Goal: Navigation & Orientation: Find specific page/section

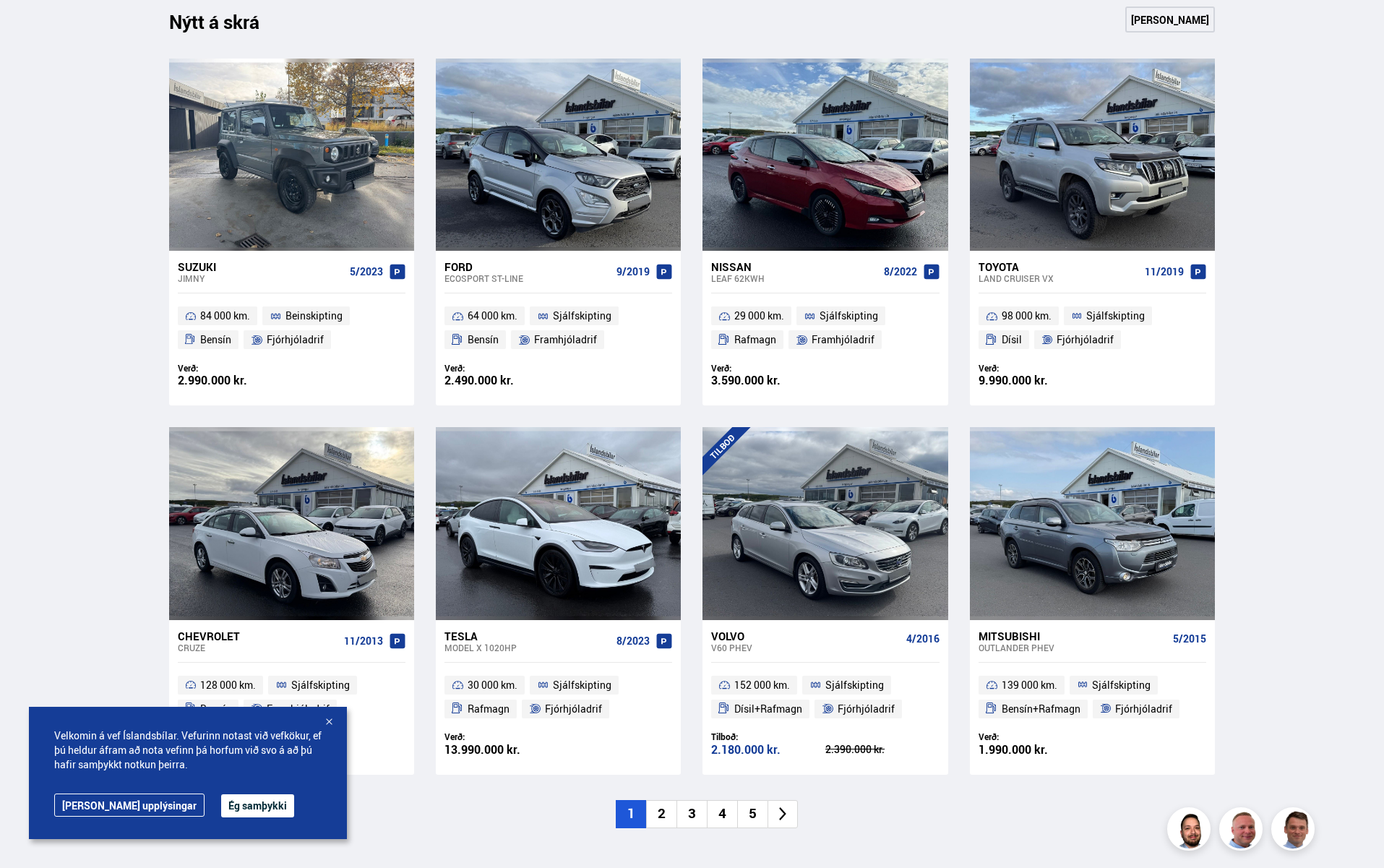
scroll to position [676, 0]
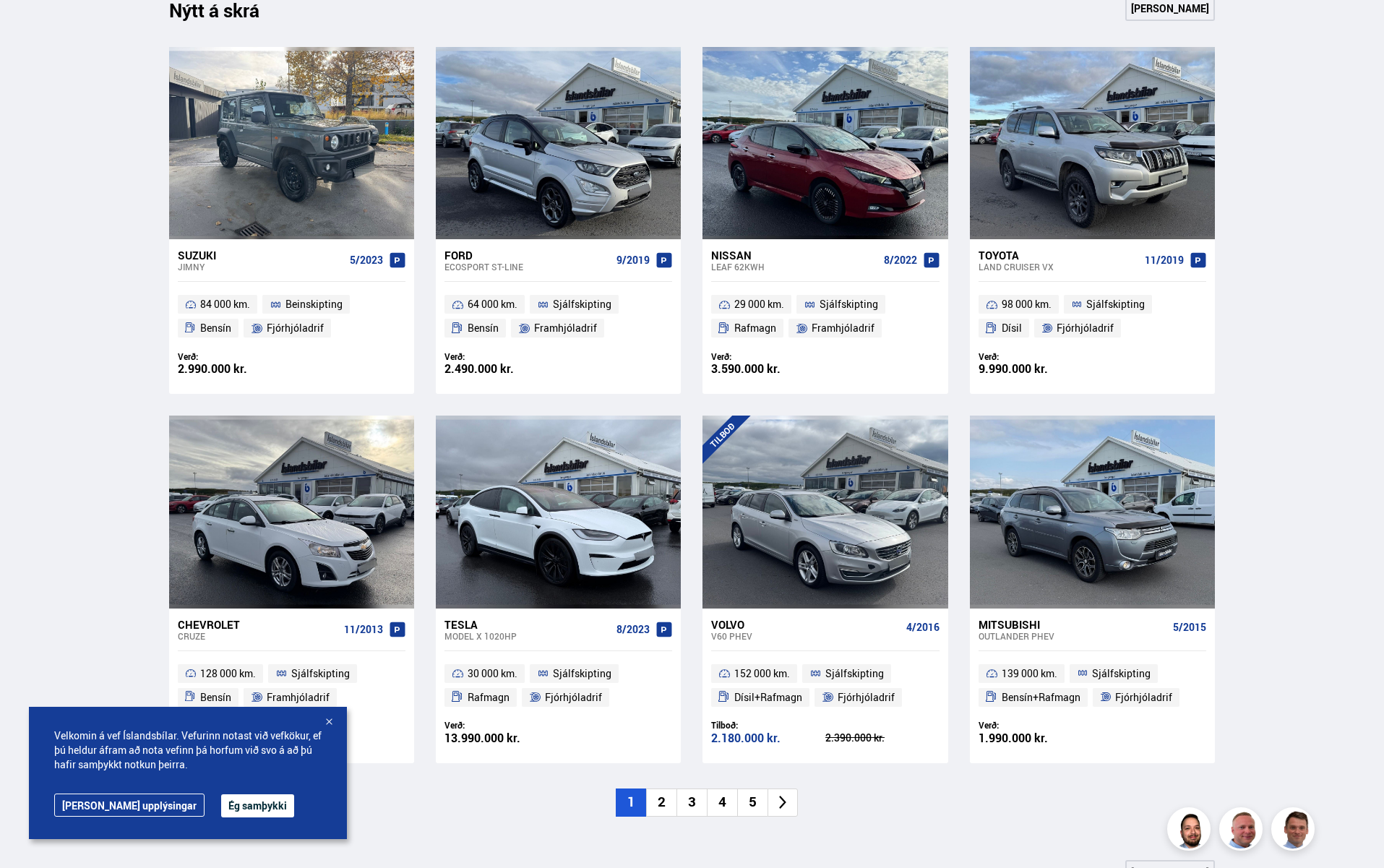
click at [665, 800] on li "2" at bounding box center [661, 802] width 30 height 29
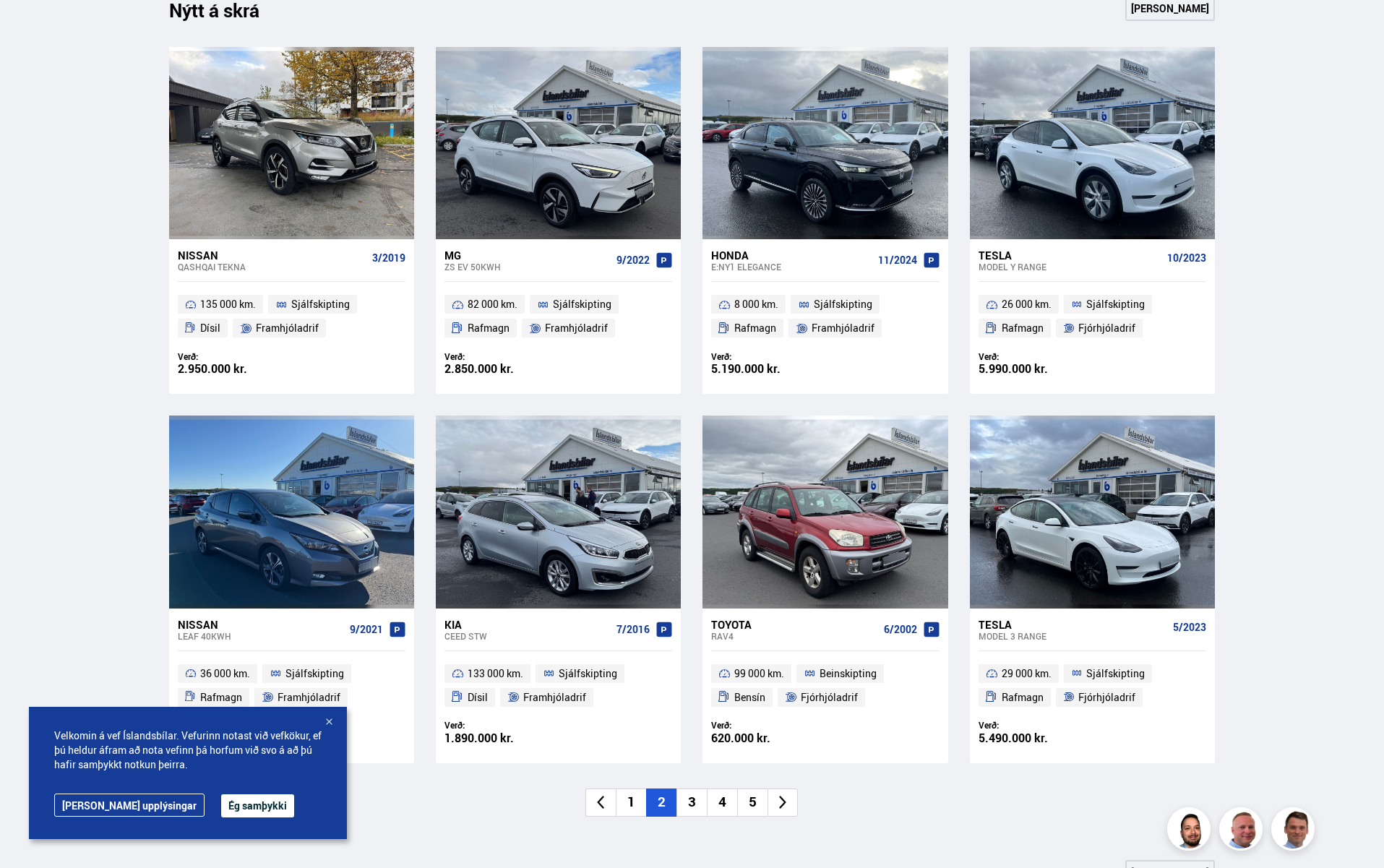
click at [331, 721] on div at bounding box center [329, 722] width 15 height 15
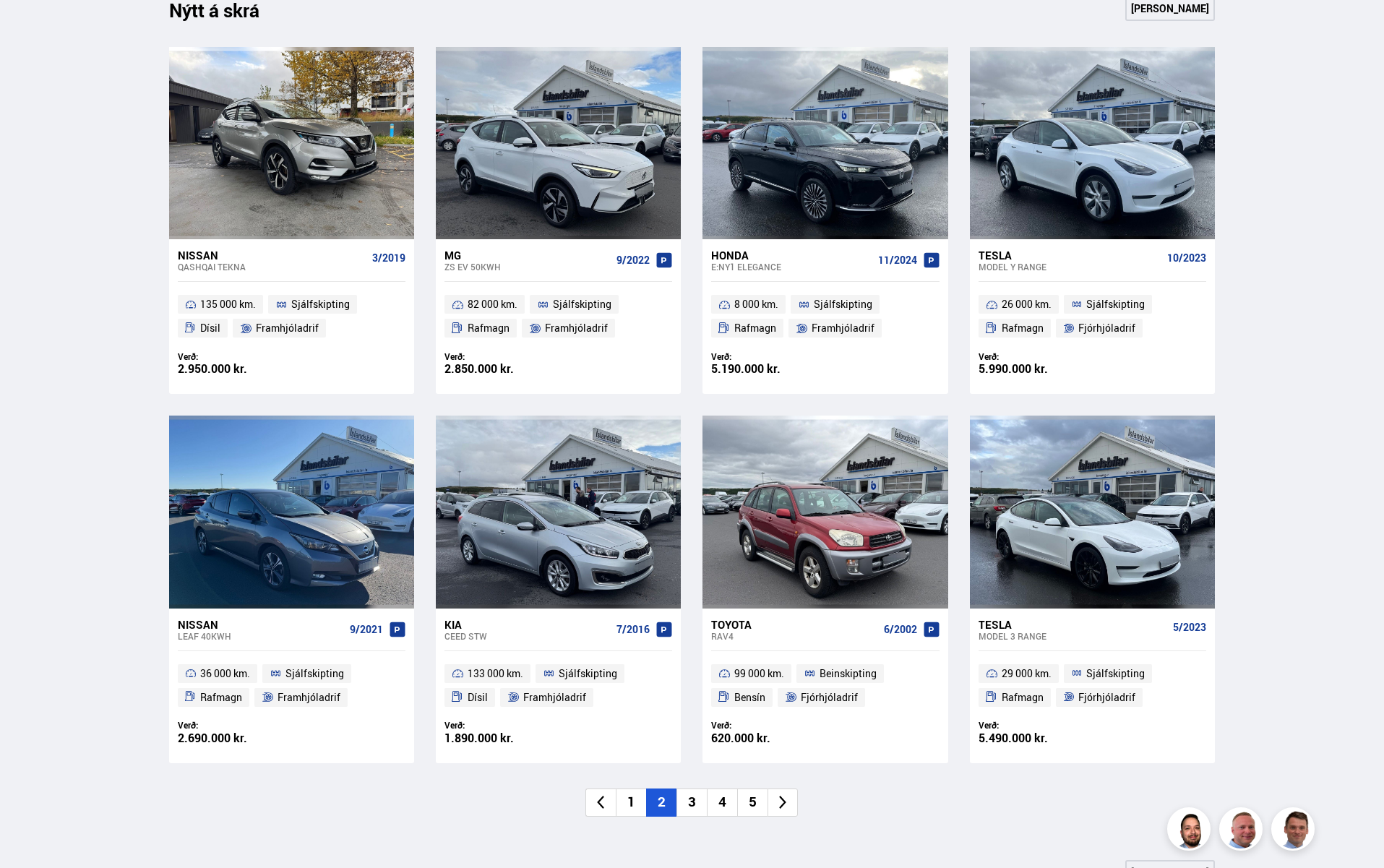
click at [692, 793] on li "3" at bounding box center [691, 802] width 30 height 29
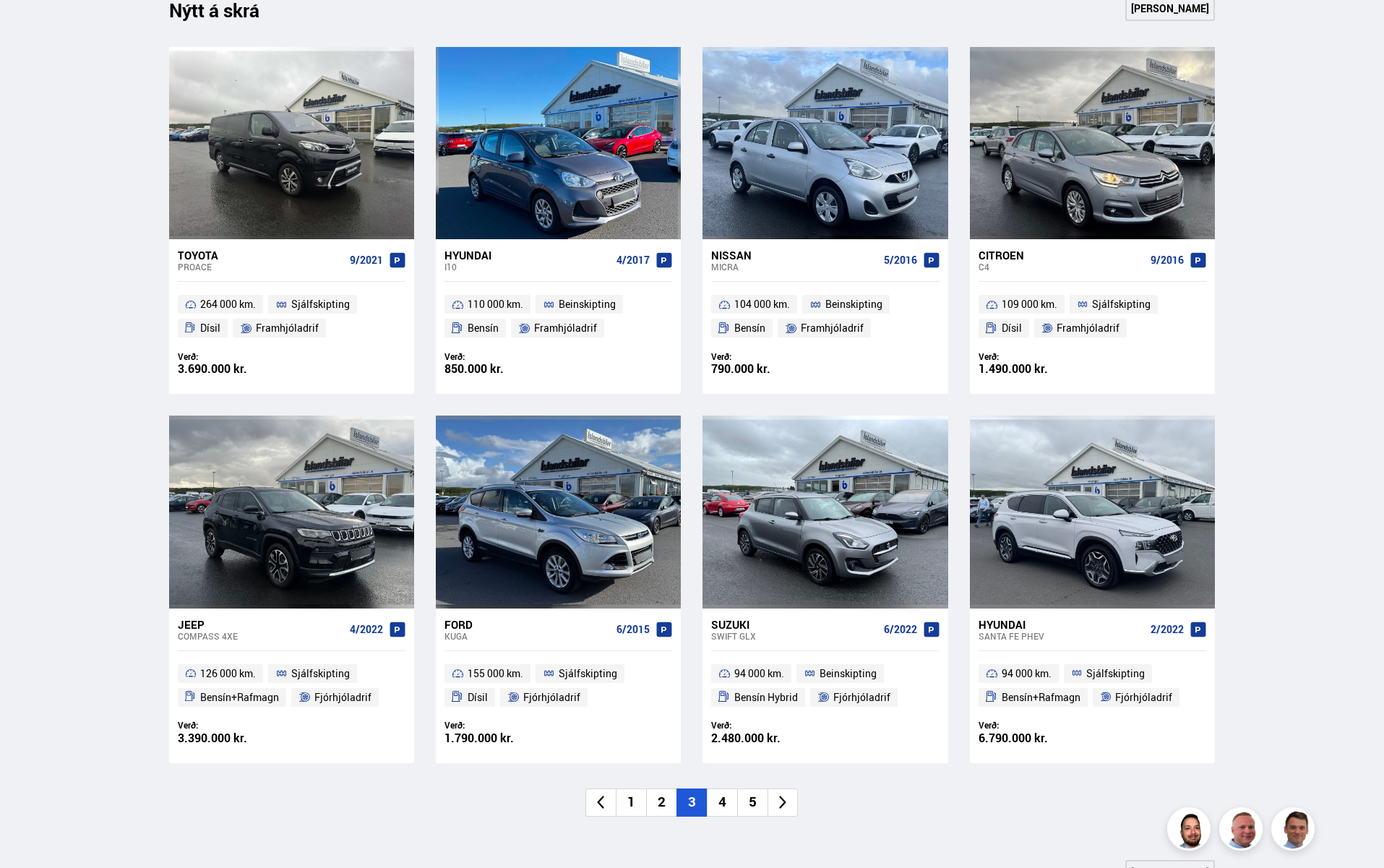
click at [731, 800] on li "4" at bounding box center [722, 802] width 30 height 29
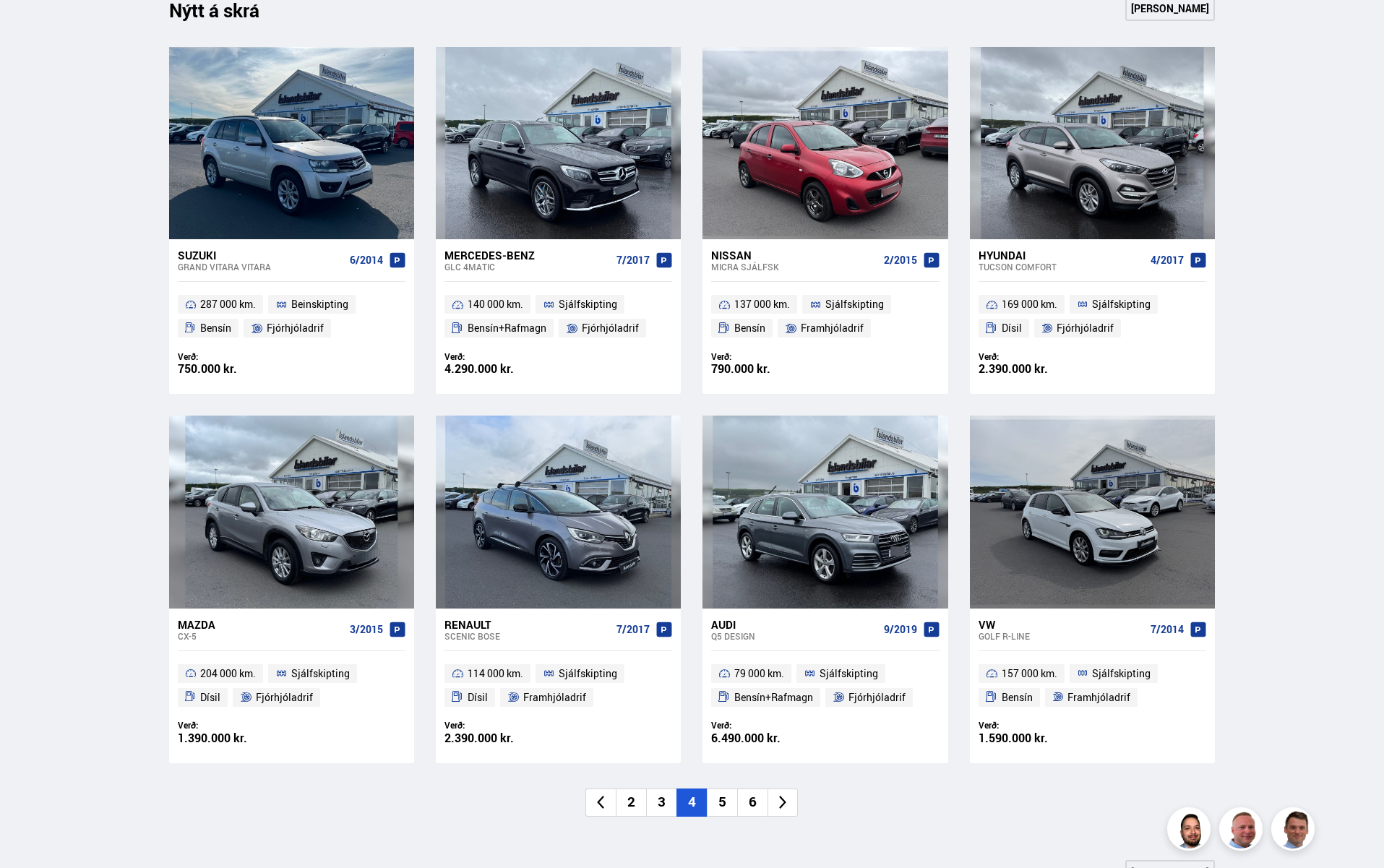
click at [731, 800] on li "5" at bounding box center [722, 802] width 30 height 29
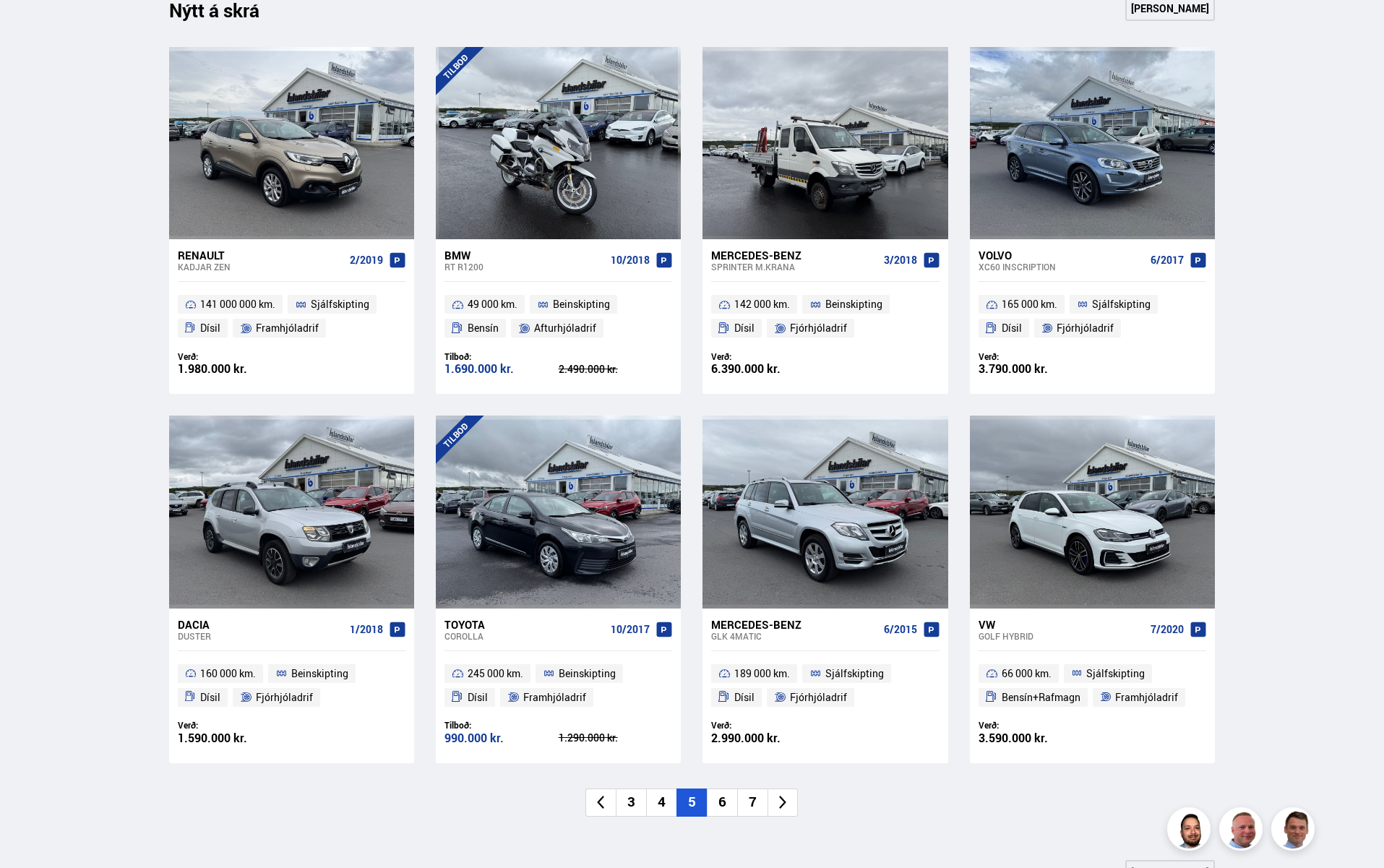
click at [723, 798] on li "6" at bounding box center [722, 802] width 30 height 29
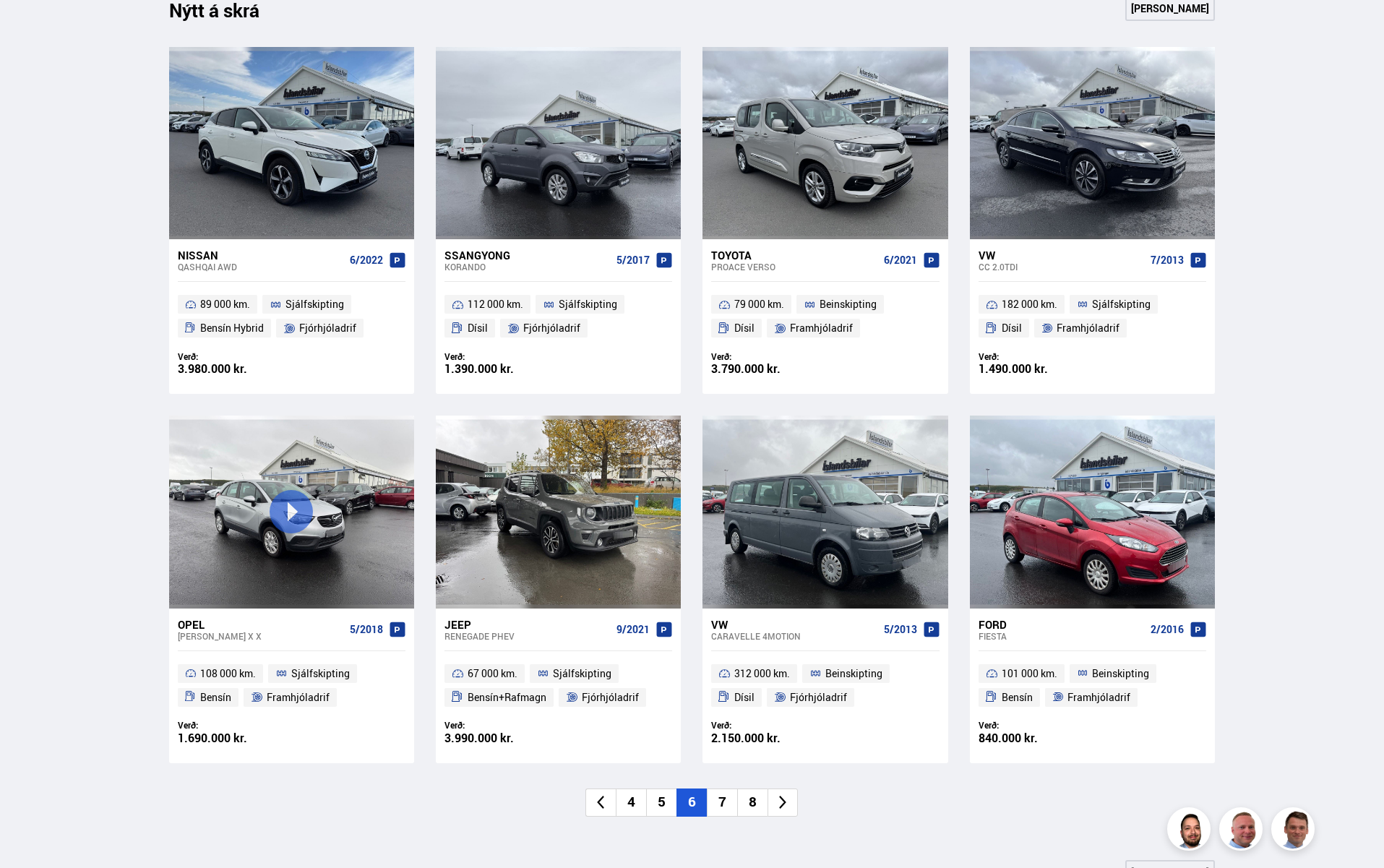
click at [726, 801] on li "7" at bounding box center [722, 802] width 30 height 29
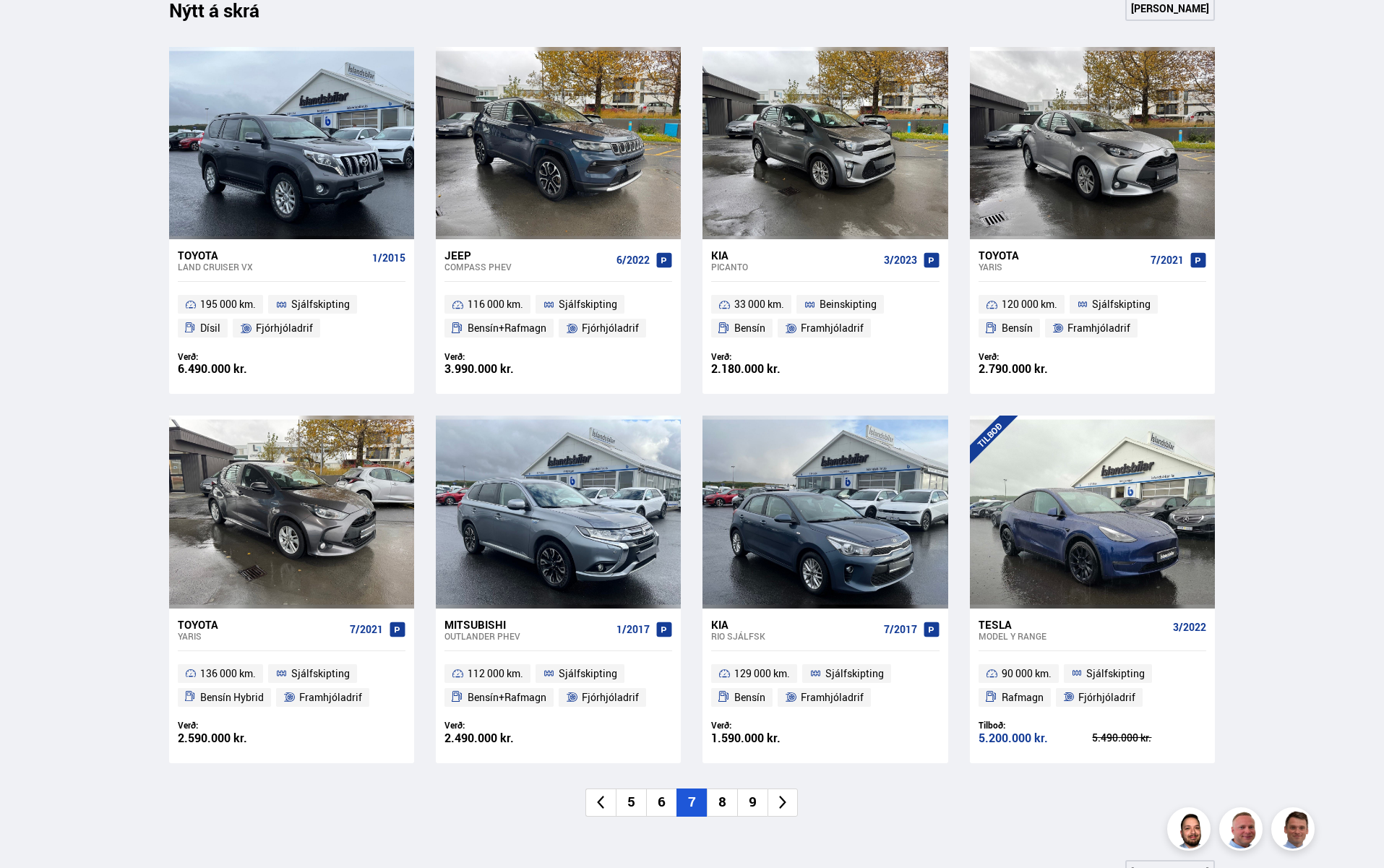
click at [722, 805] on li "8" at bounding box center [722, 802] width 30 height 29
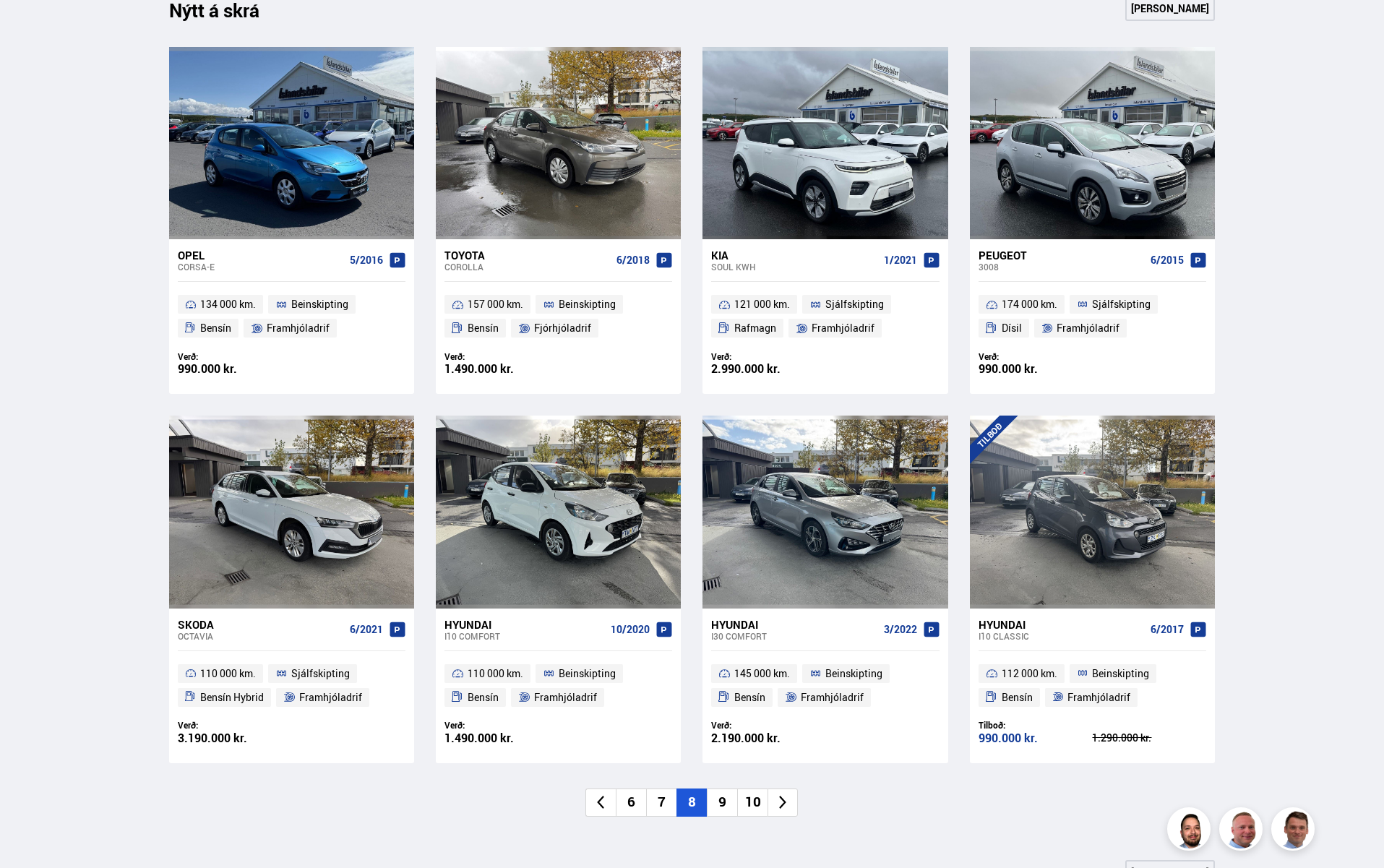
click at [722, 795] on li "9" at bounding box center [722, 802] width 30 height 29
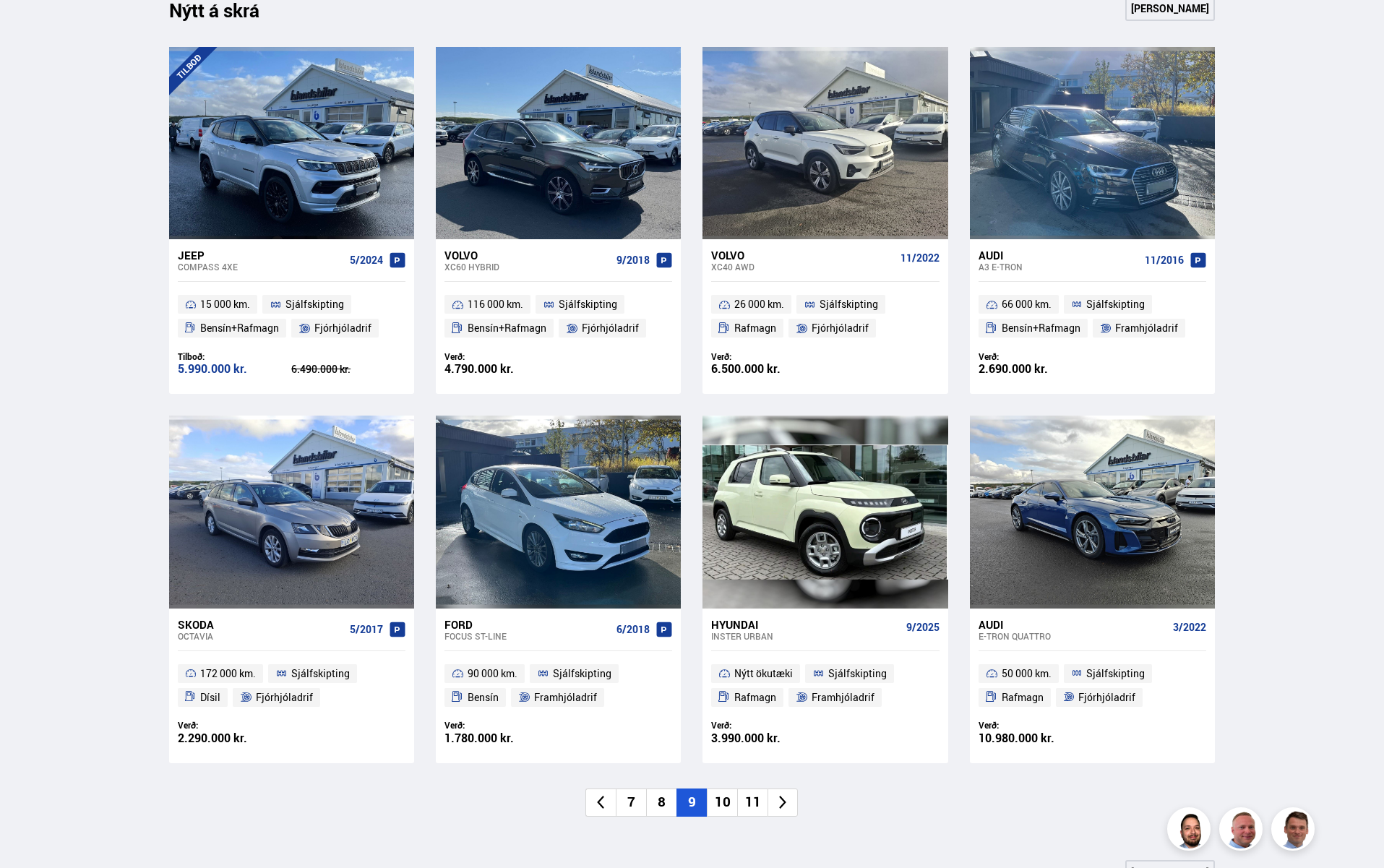
click at [634, 802] on li "7" at bounding box center [631, 802] width 30 height 29
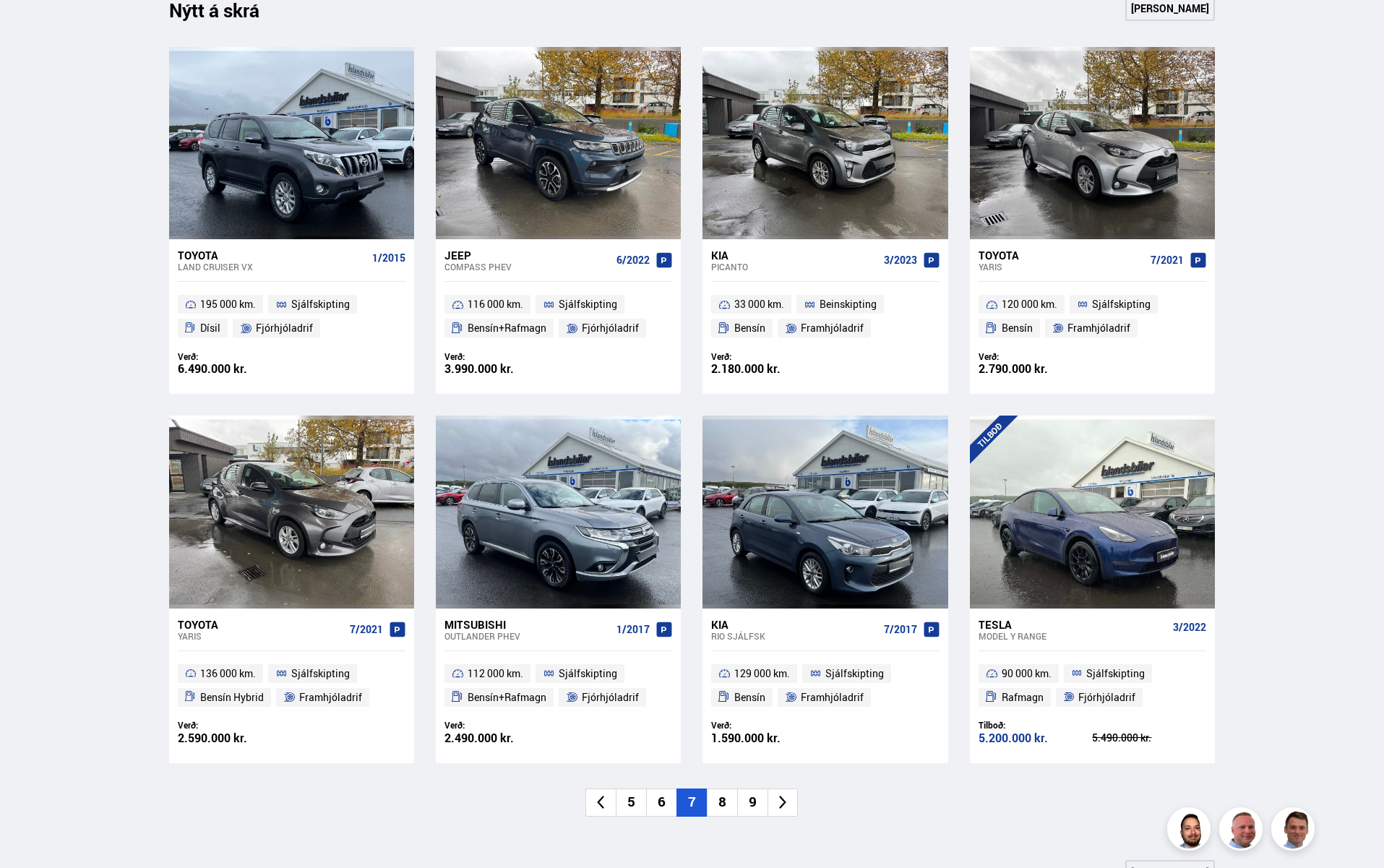
click at [631, 800] on li "5" at bounding box center [631, 802] width 30 height 29
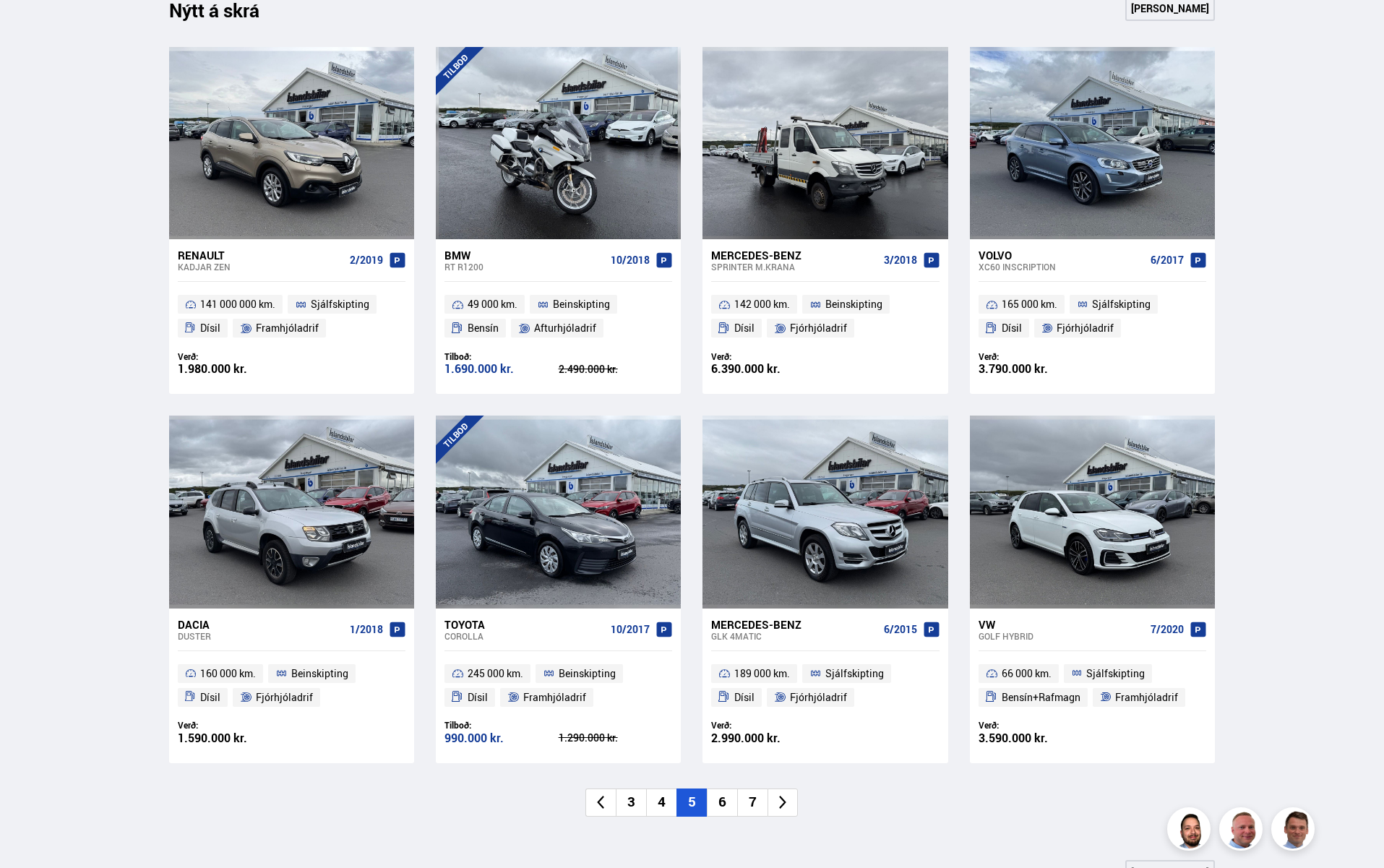
click at [656, 802] on li "4" at bounding box center [661, 802] width 30 height 29
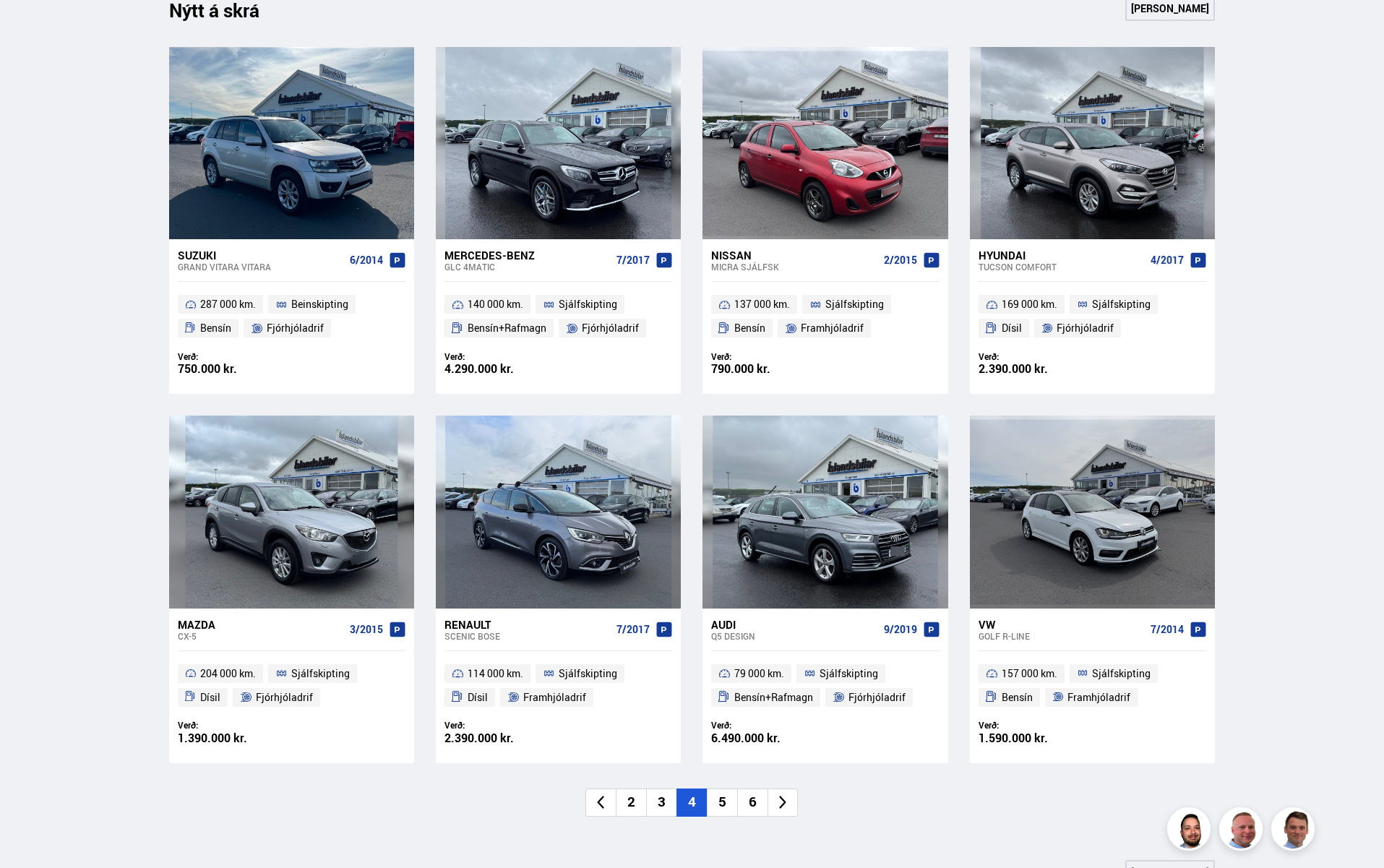
click at [661, 802] on li "3" at bounding box center [661, 802] width 30 height 29
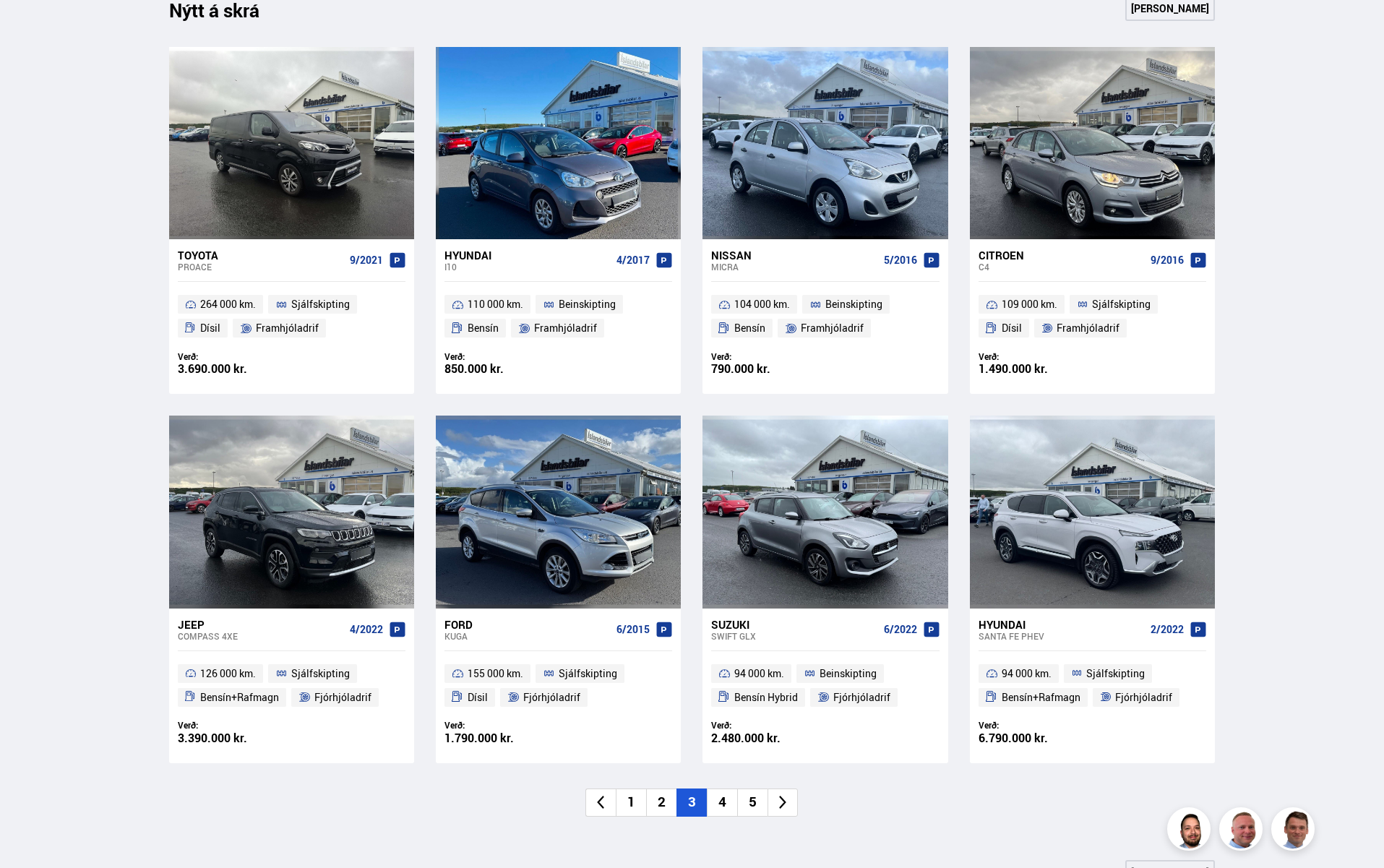
click at [667, 802] on li "2" at bounding box center [661, 802] width 30 height 29
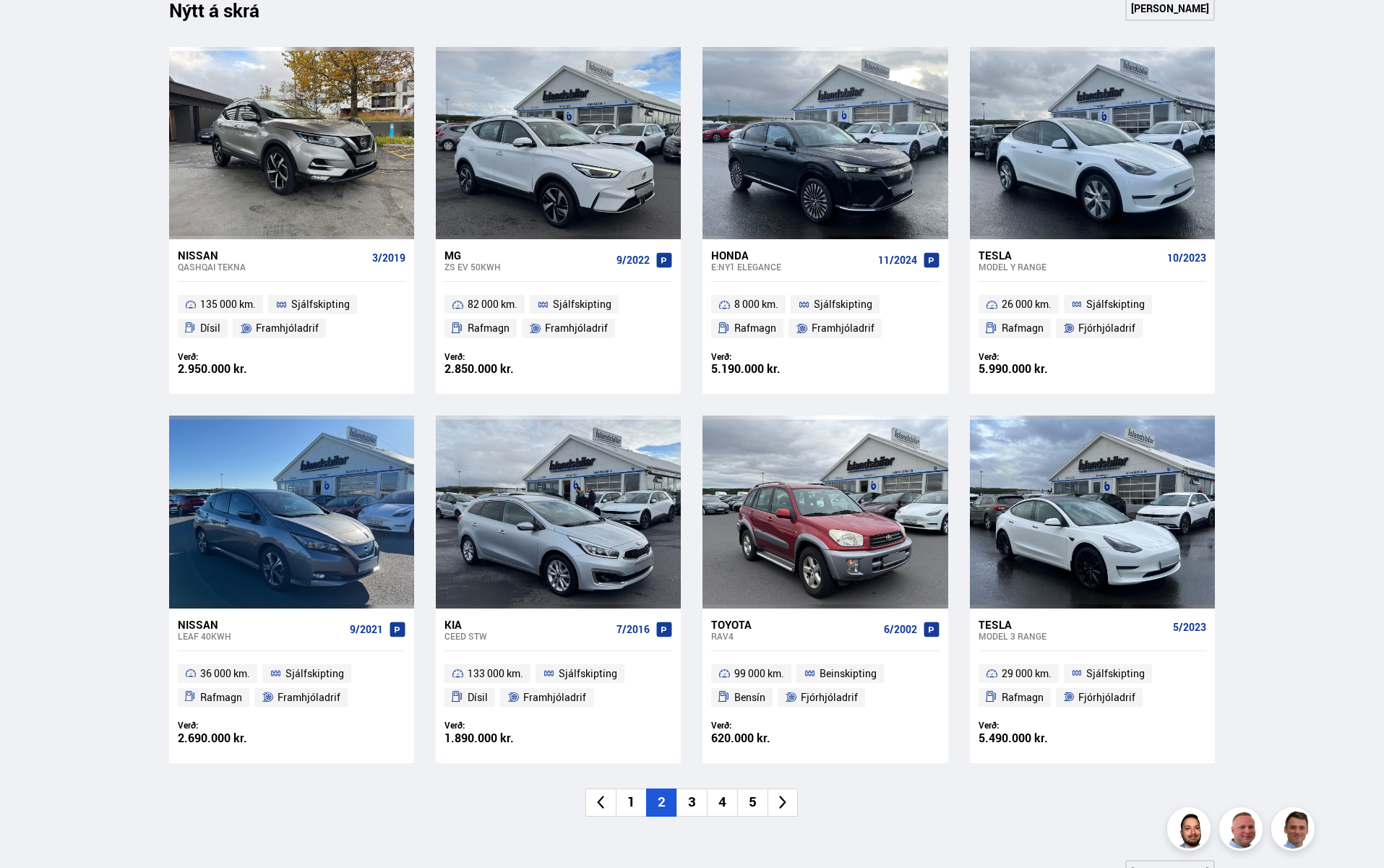
click at [638, 801] on li "1" at bounding box center [631, 802] width 30 height 29
